Goal: Task Accomplishment & Management: Use online tool/utility

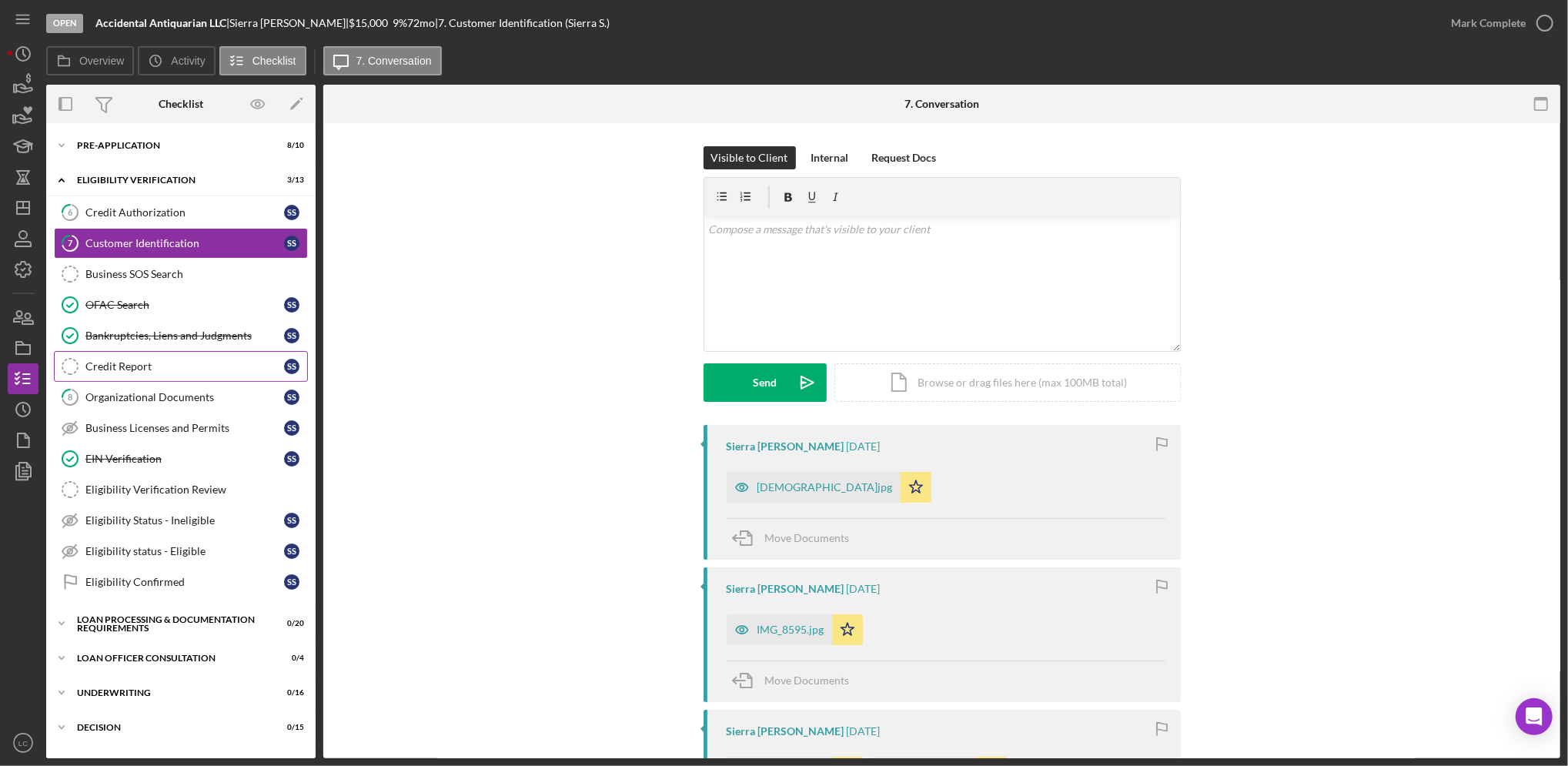
click at [156, 369] on div "Credit Report" at bounding box center [184, 367] width 198 height 12
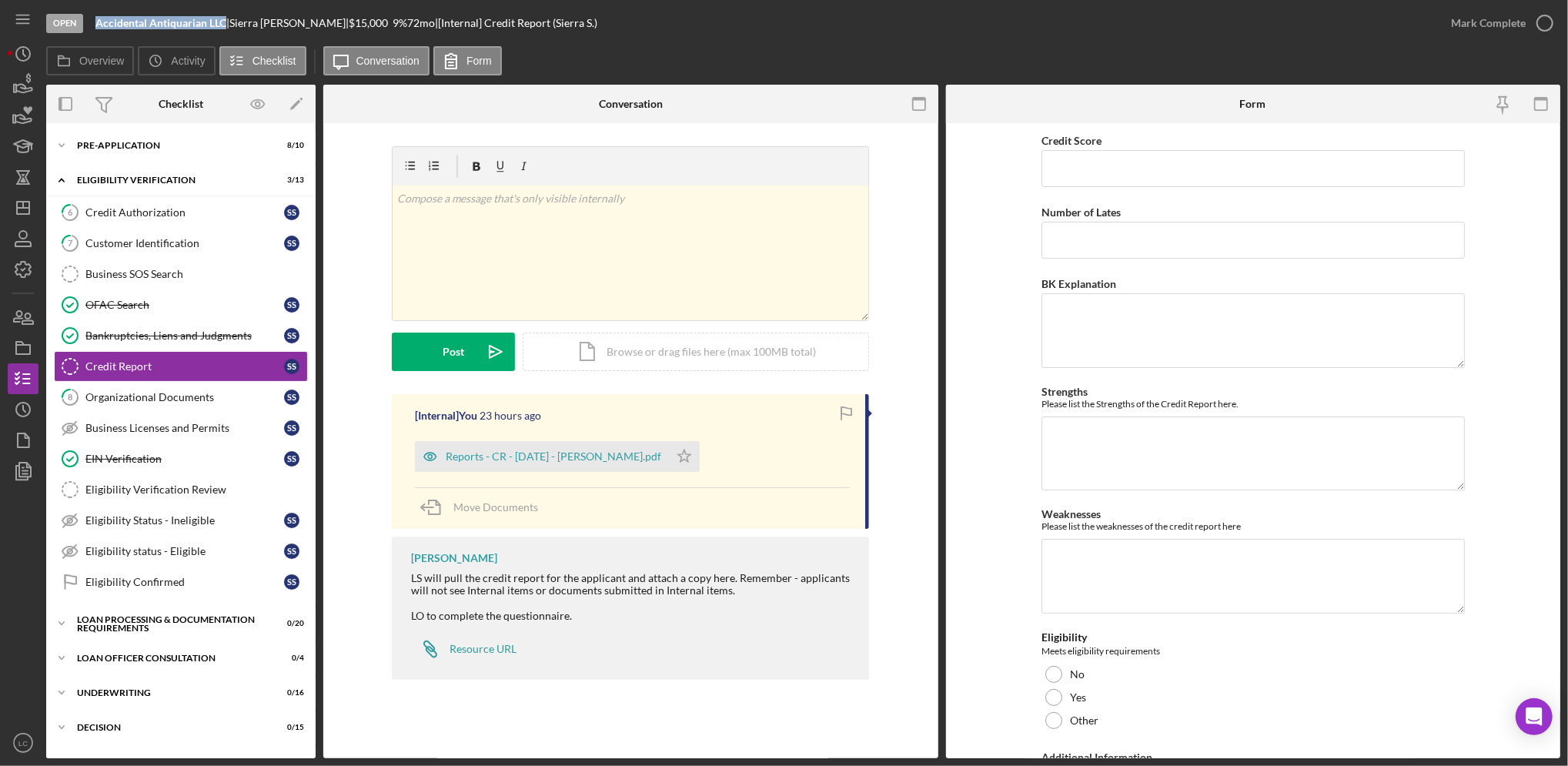
drag, startPoint x: 226, startPoint y: 25, endPoint x: 89, endPoint y: 26, distance: 137.0
click at [89, 26] on div "Open Accidental Antiquarian LLC | Sierra Sager | $15,000 $15,000 9 % 72 mo | [I…" at bounding box center [741, 23] width 1390 height 47
copy b "Accidental Antiquarian LLC"
click at [16, 378] on polyline "button" at bounding box center [18, 378] width 4 height 3
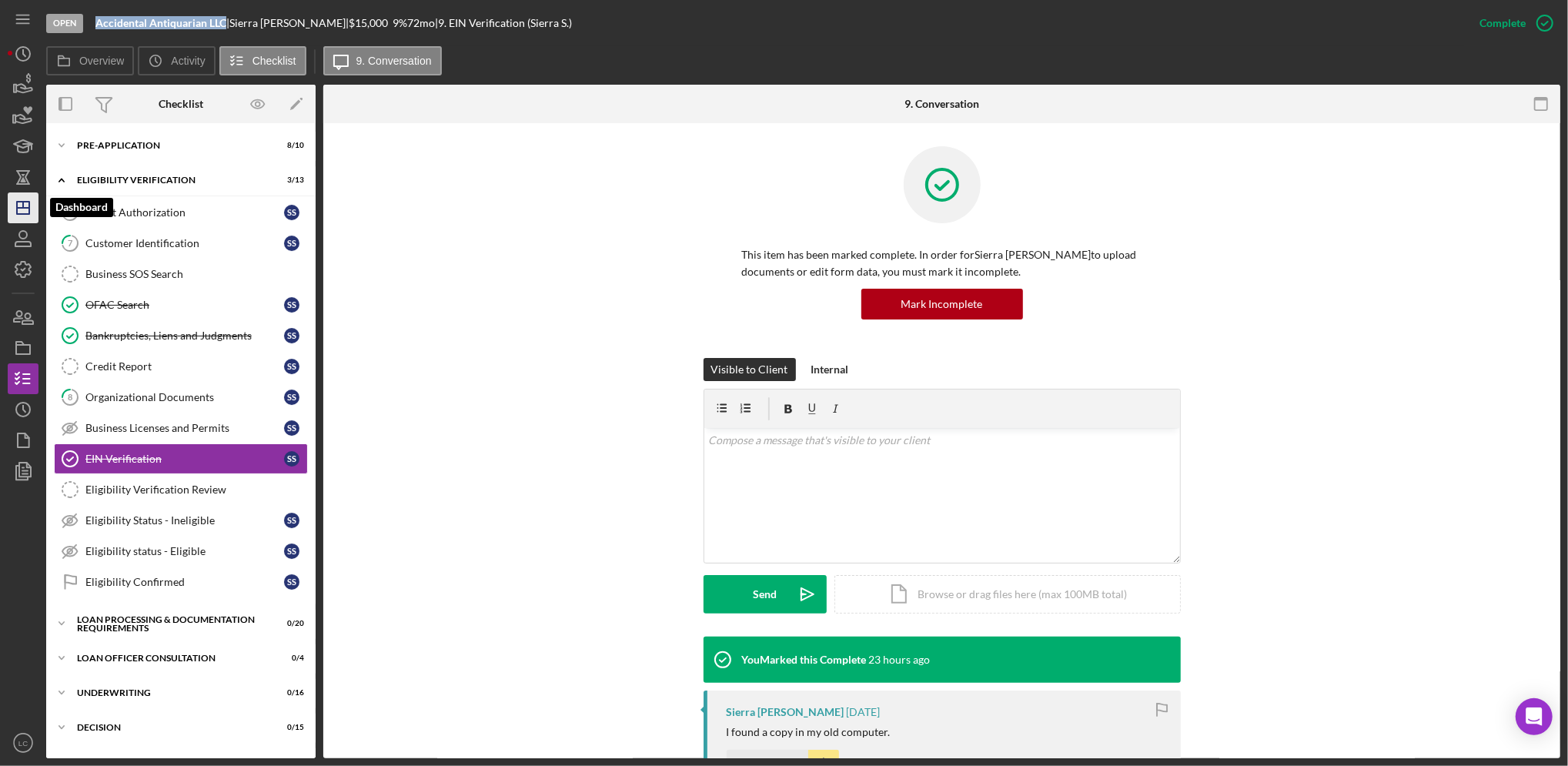
click at [20, 208] on line "button" at bounding box center [23, 208] width 12 height 0
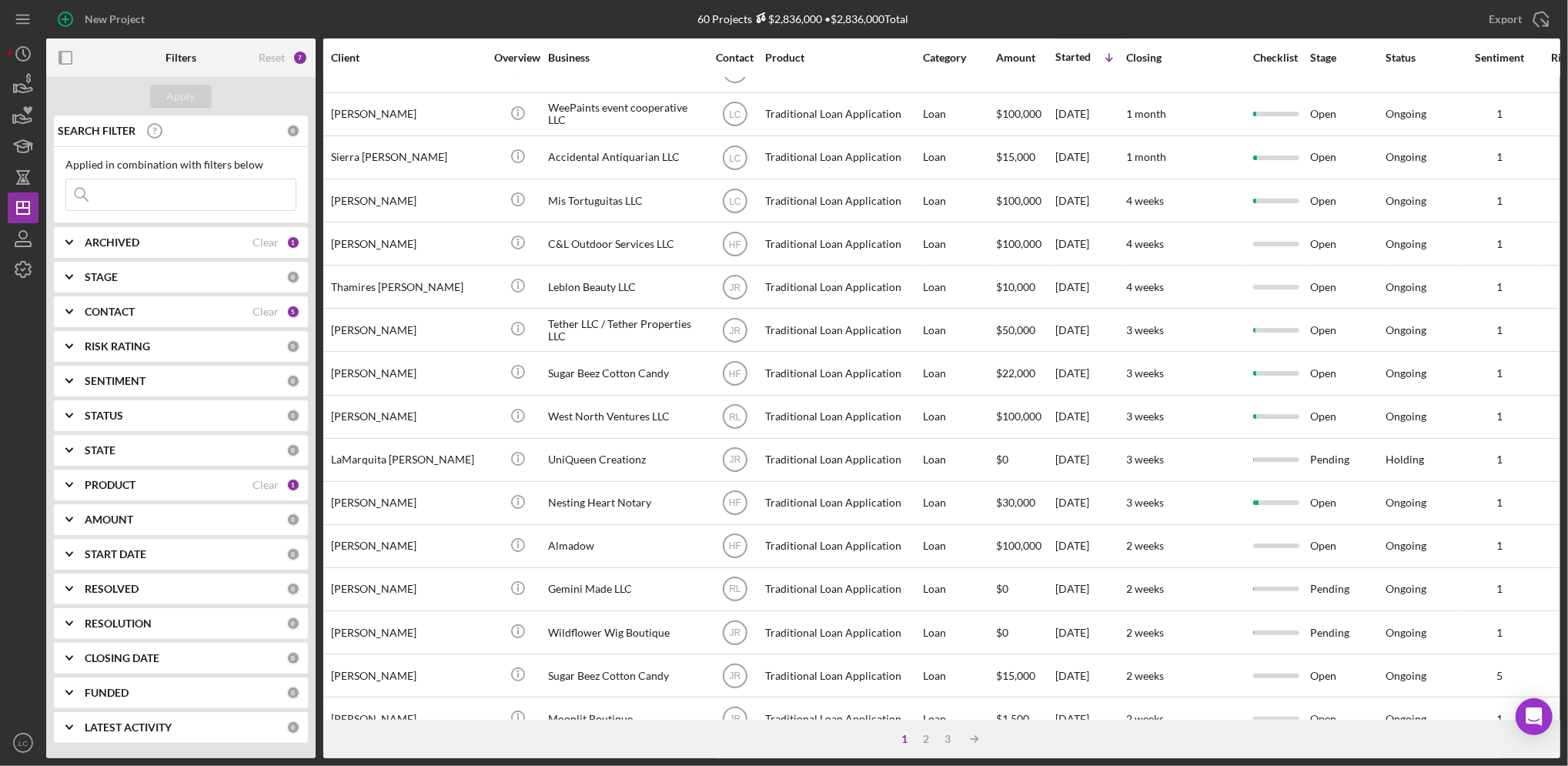
scroll to position [157, 141]
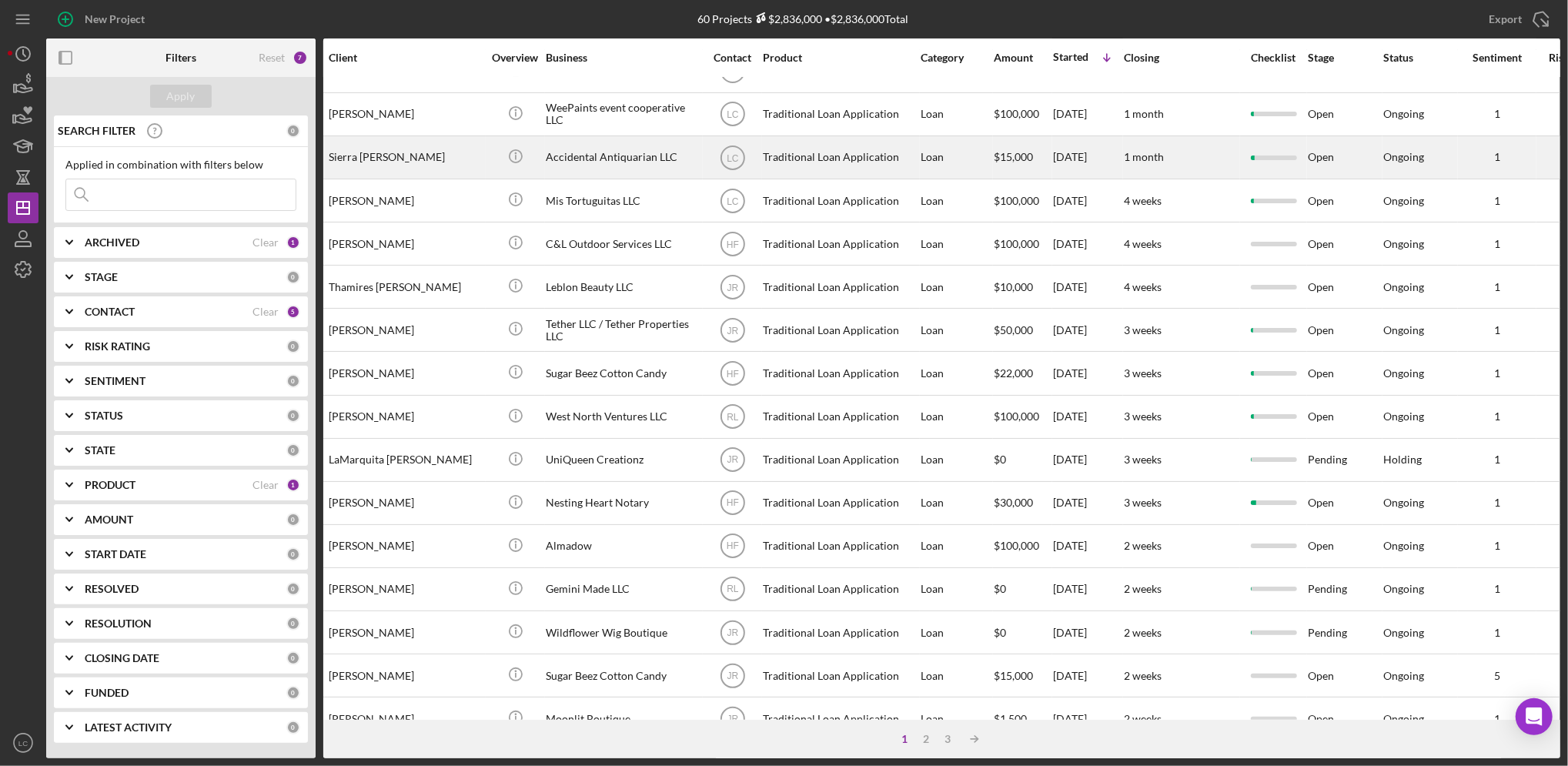
click at [1065, 162] on div "8/20/25" at bounding box center [1087, 157] width 69 height 41
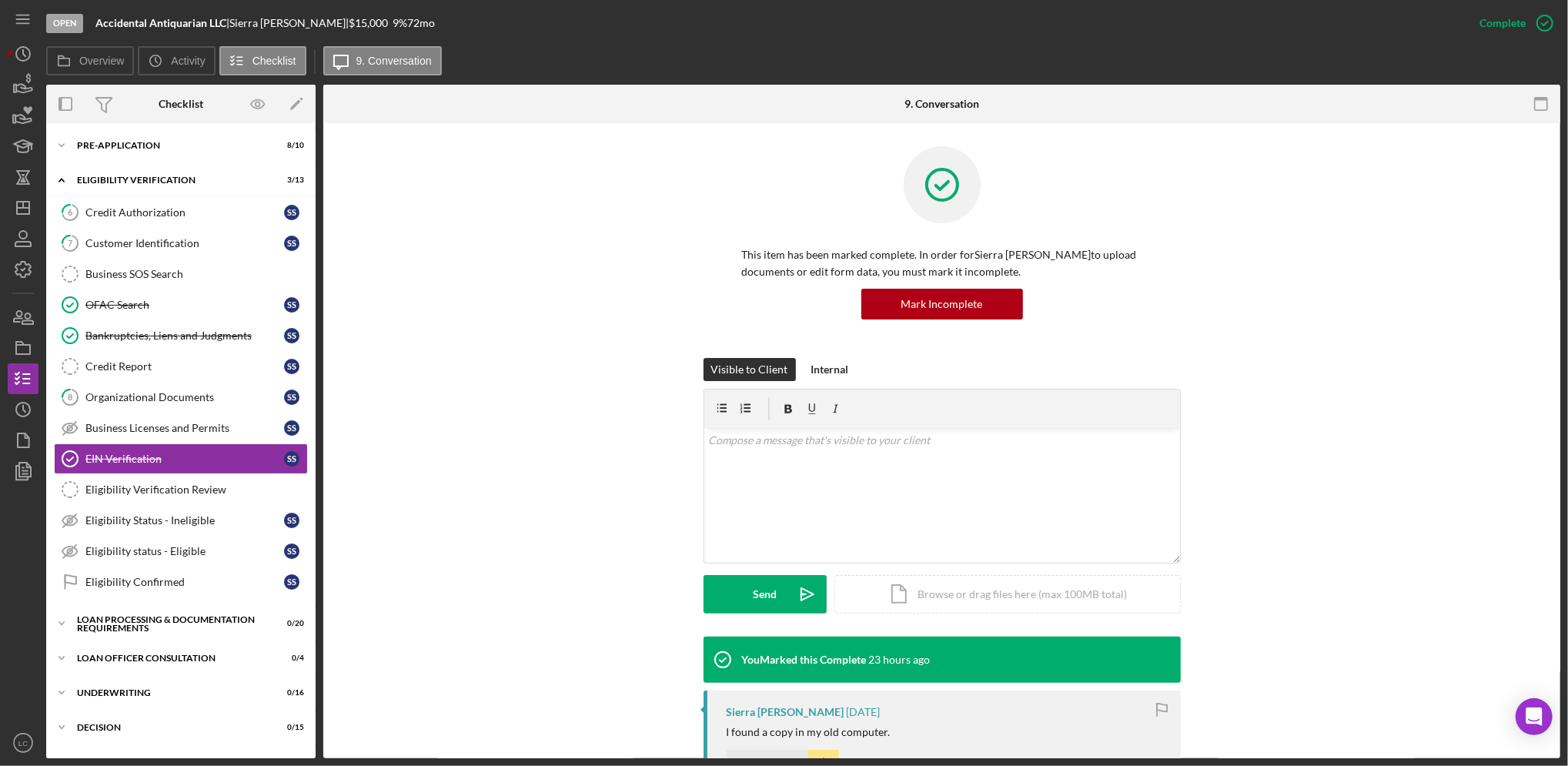
scroll to position [18, 0]
